Goal: Information Seeking & Learning: Learn about a topic

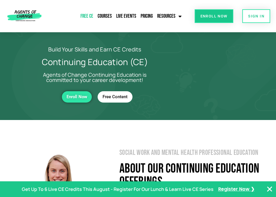
click at [86, 17] on link "Free CE" at bounding box center [87, 16] width 16 height 13
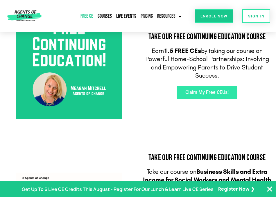
scroll to position [119, 0]
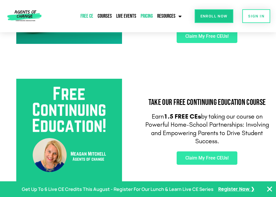
click at [146, 19] on link "Pricing" at bounding box center [146, 16] width 15 height 13
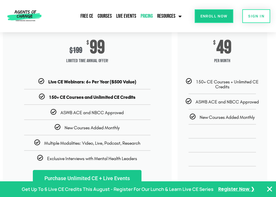
scroll to position [18, 0]
